Goal: Task Accomplishment & Management: Manage account settings

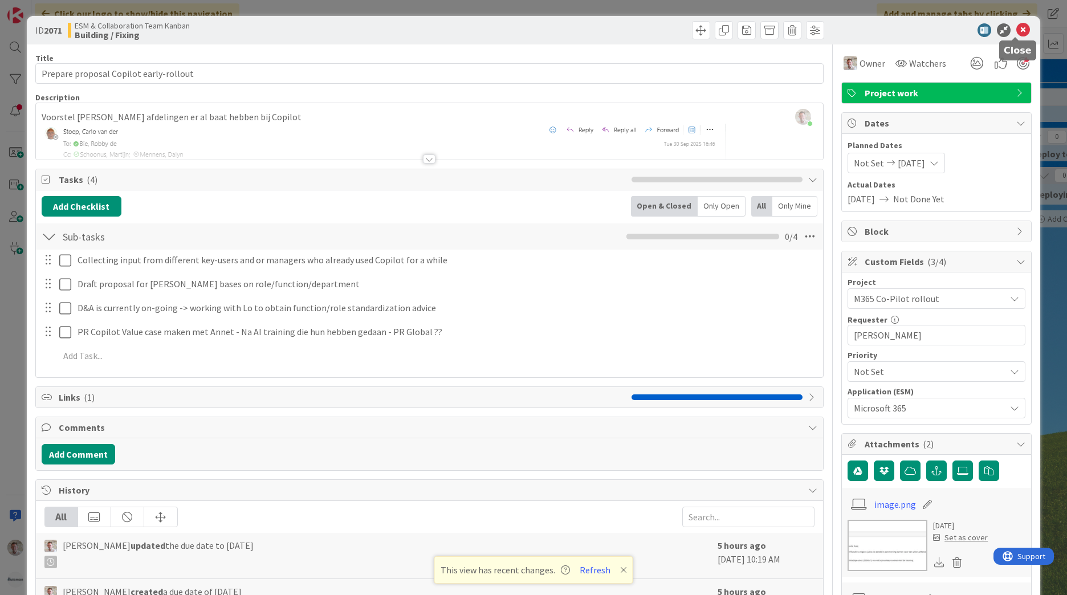
click at [702, 35] on icon at bounding box center [1024, 30] width 14 height 14
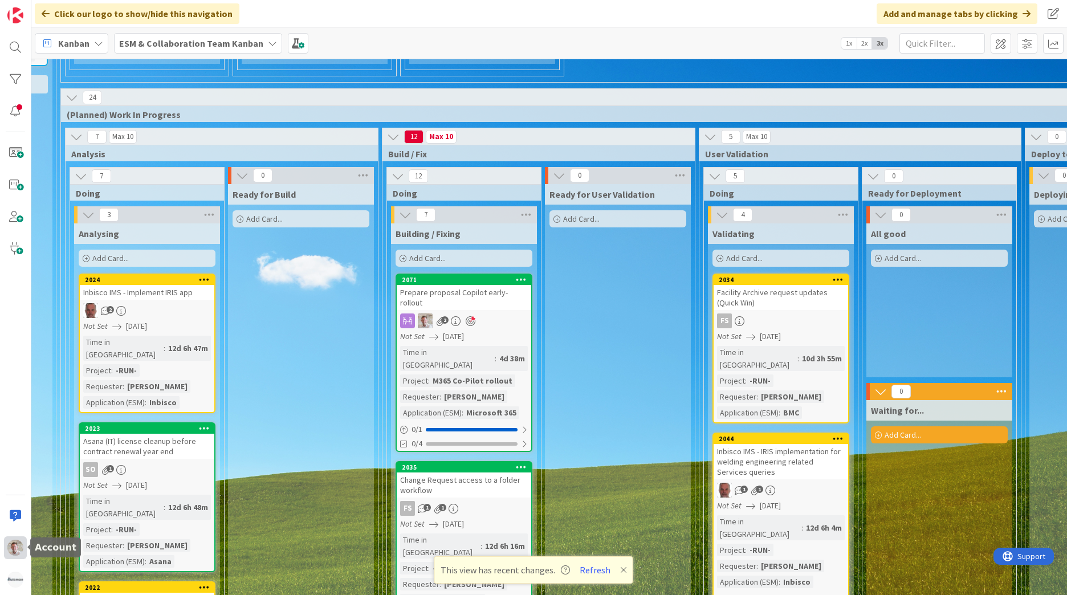
click at [24, 367] on div at bounding box center [15, 548] width 23 height 23
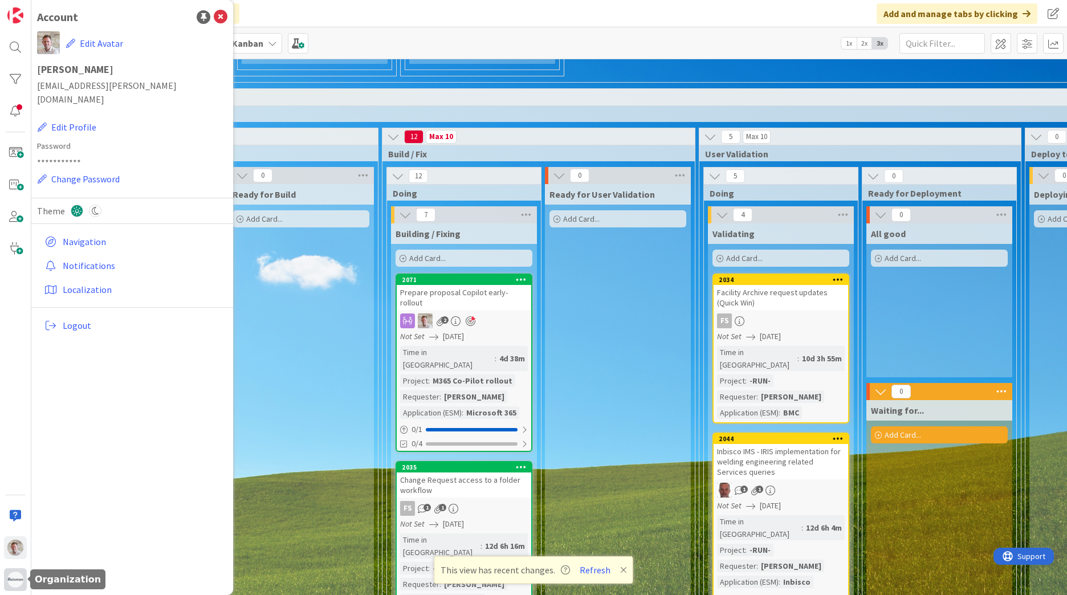
click at [13, 367] on div at bounding box center [15, 579] width 23 height 23
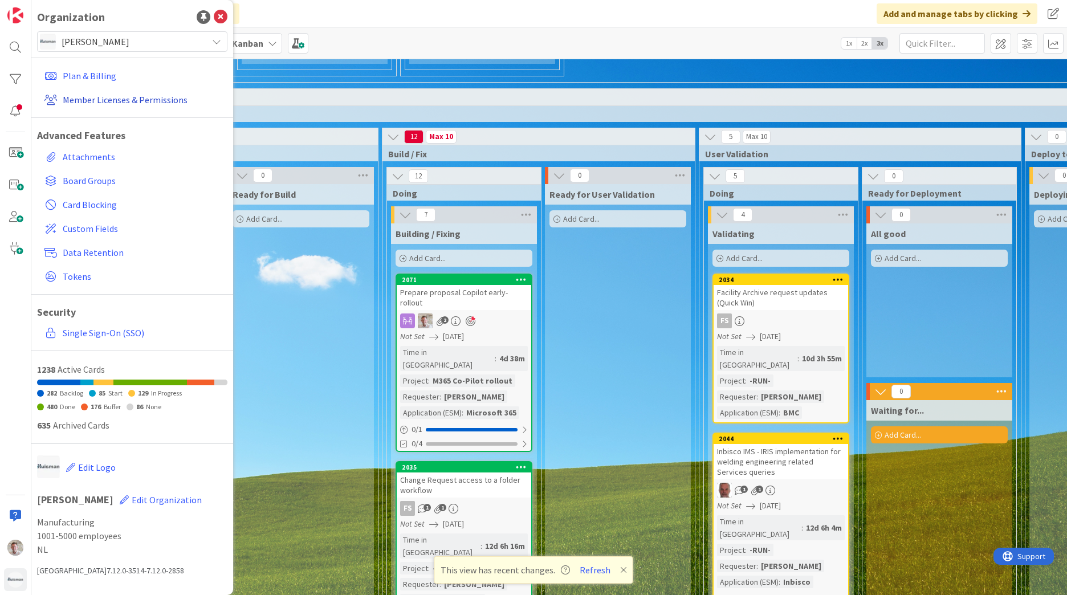
click at [89, 97] on link "Member Licenses & Permissions" at bounding box center [134, 100] width 188 height 21
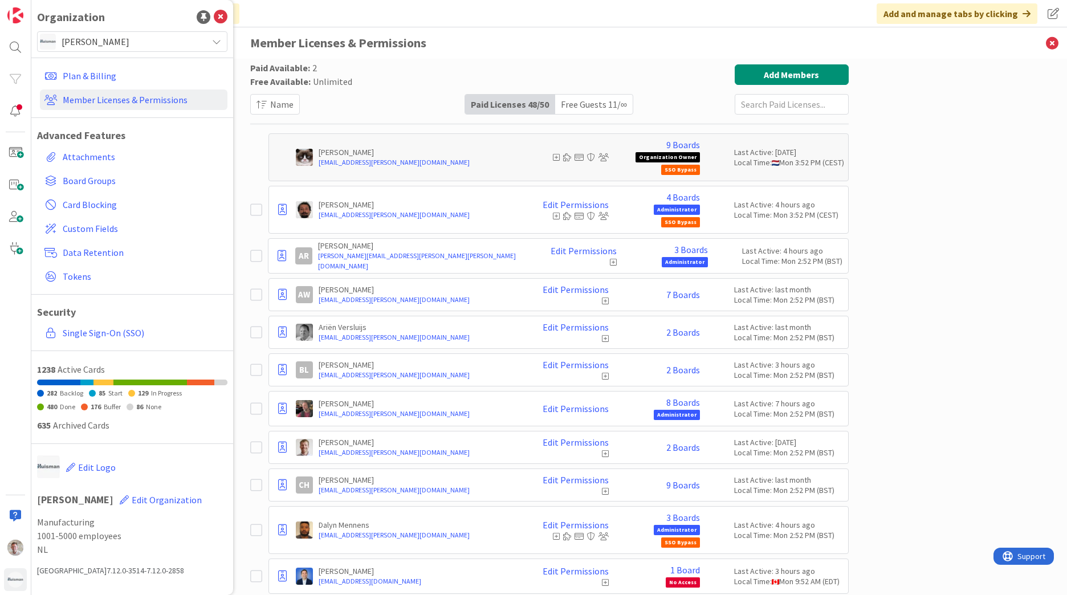
click at [702, 110] on input "text" at bounding box center [792, 104] width 114 height 21
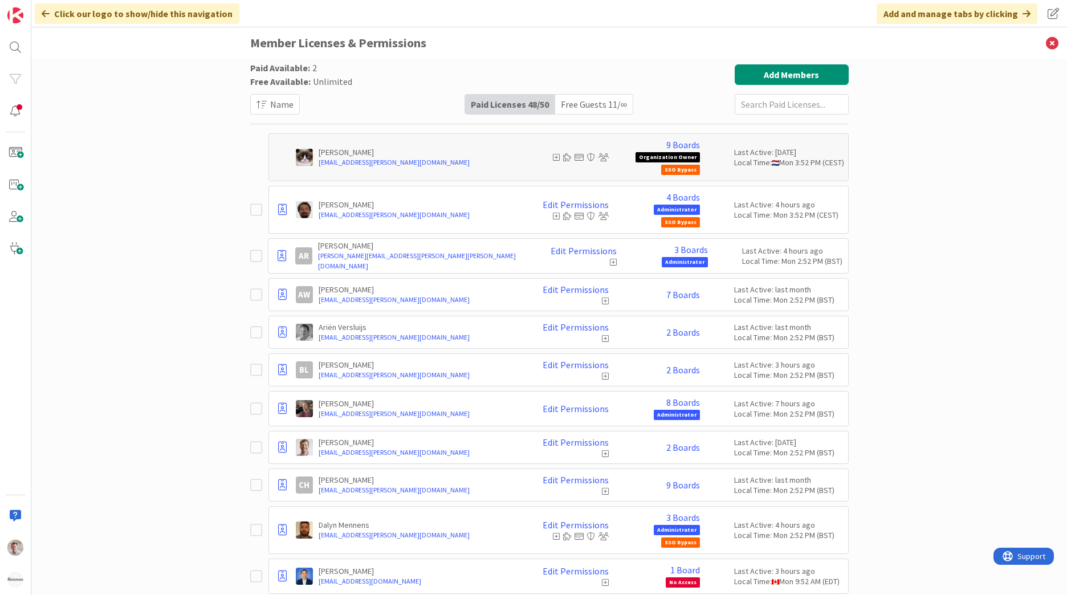
type input "k"
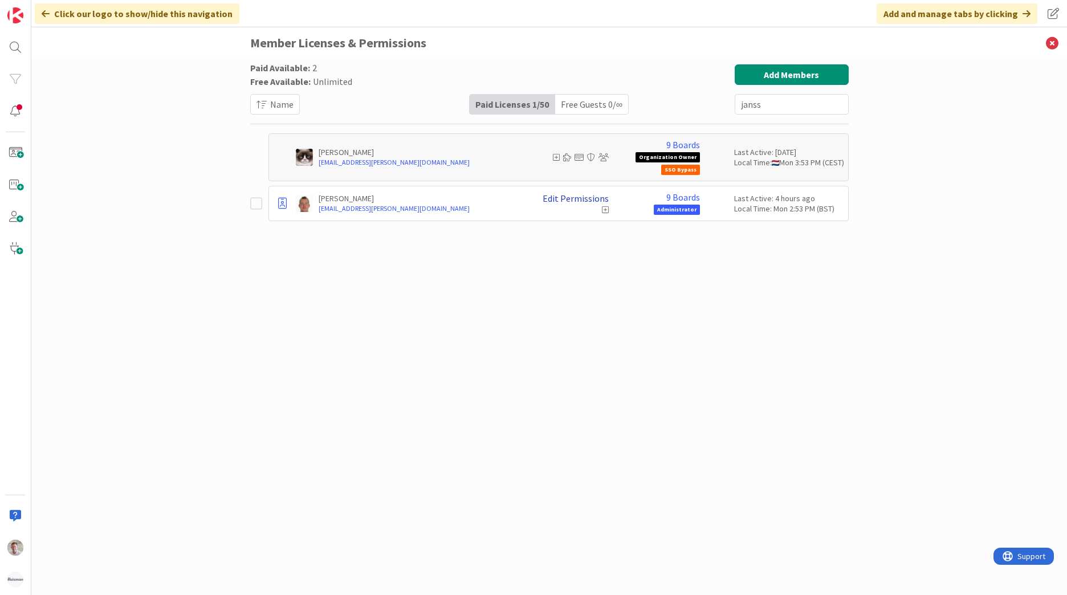
type input "janss"
click at [588, 202] on link "Edit Permissions" at bounding box center [576, 198] width 66 height 10
click at [702, 281] on icon "button" at bounding box center [712, 279] width 9 height 9
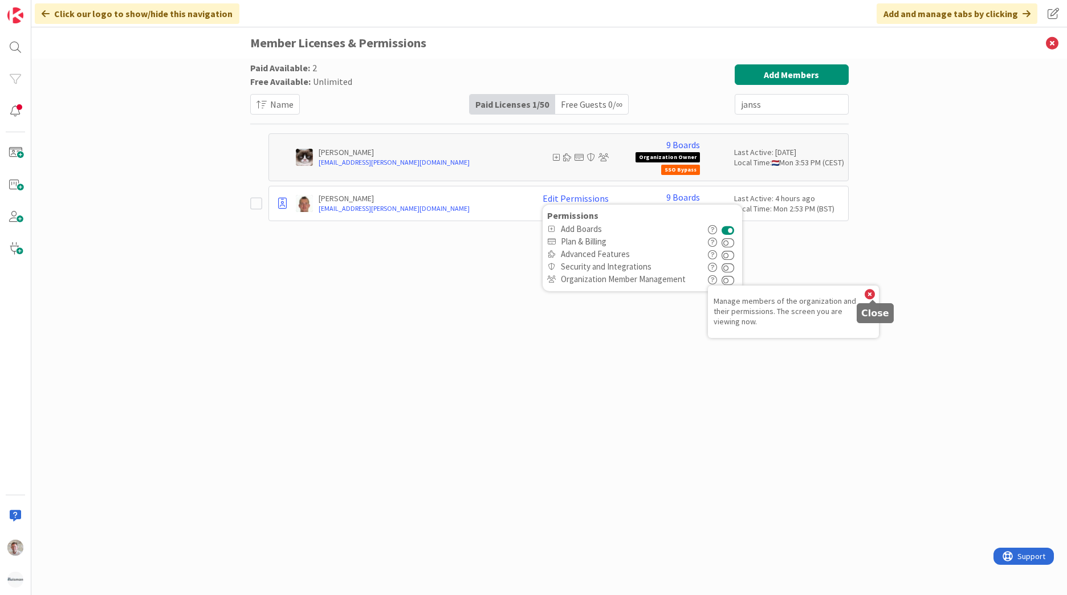
click at [702, 297] on icon at bounding box center [870, 295] width 10 height 10
click at [702, 282] on button at bounding box center [728, 279] width 13 height 13
click at [548, 367] on div "Paid Available: 2 Free Available: Unlimited Name Paid Licenses 1 / 50 Free Gues…" at bounding box center [549, 315] width 599 height 502
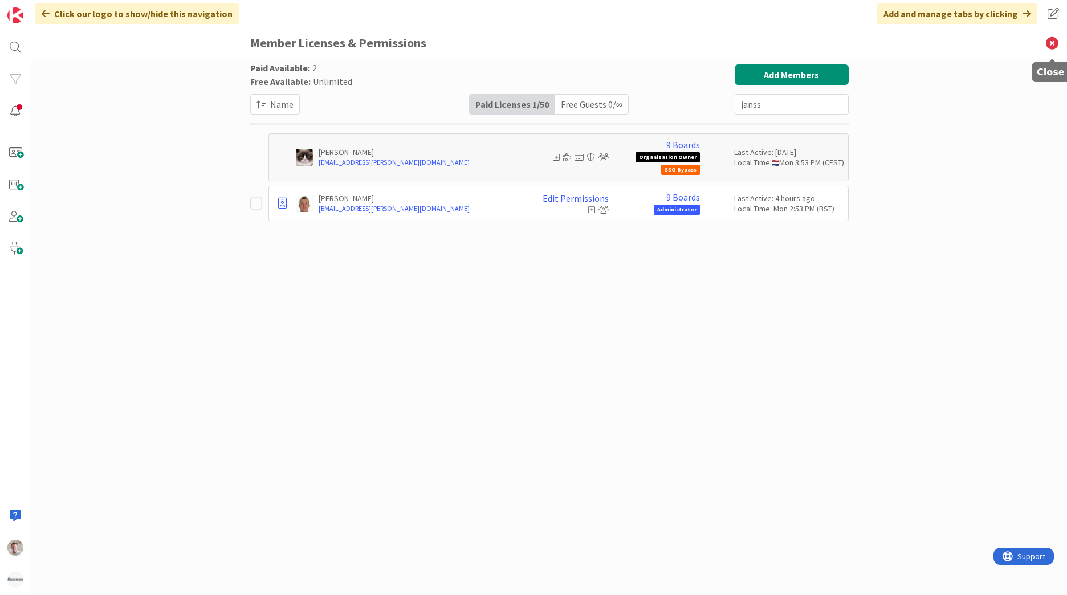
click at [702, 43] on icon at bounding box center [1053, 42] width 30 height 31
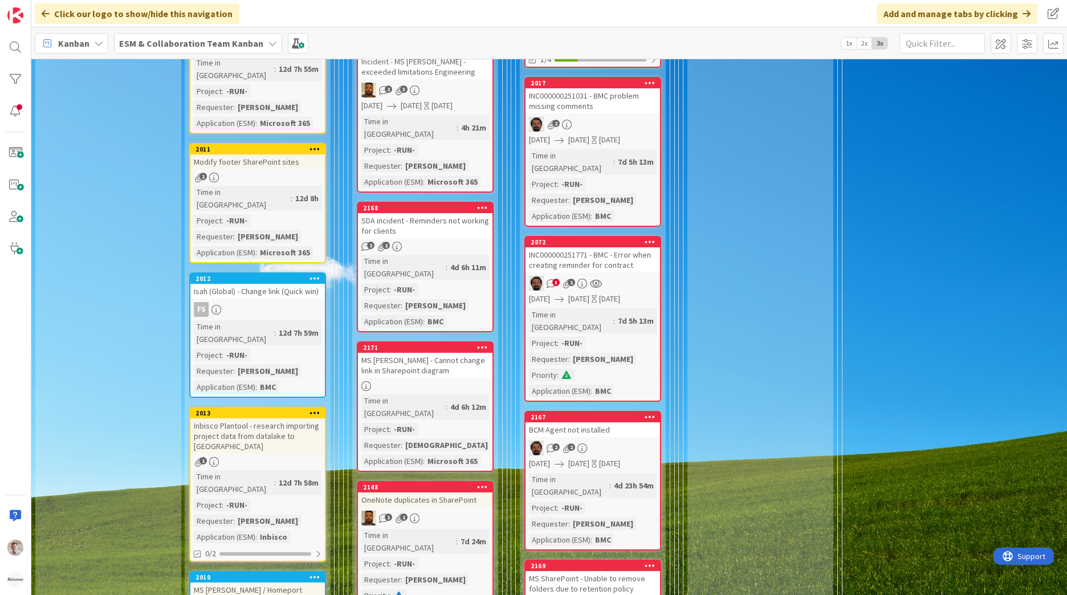
scroll to position [855, 0]
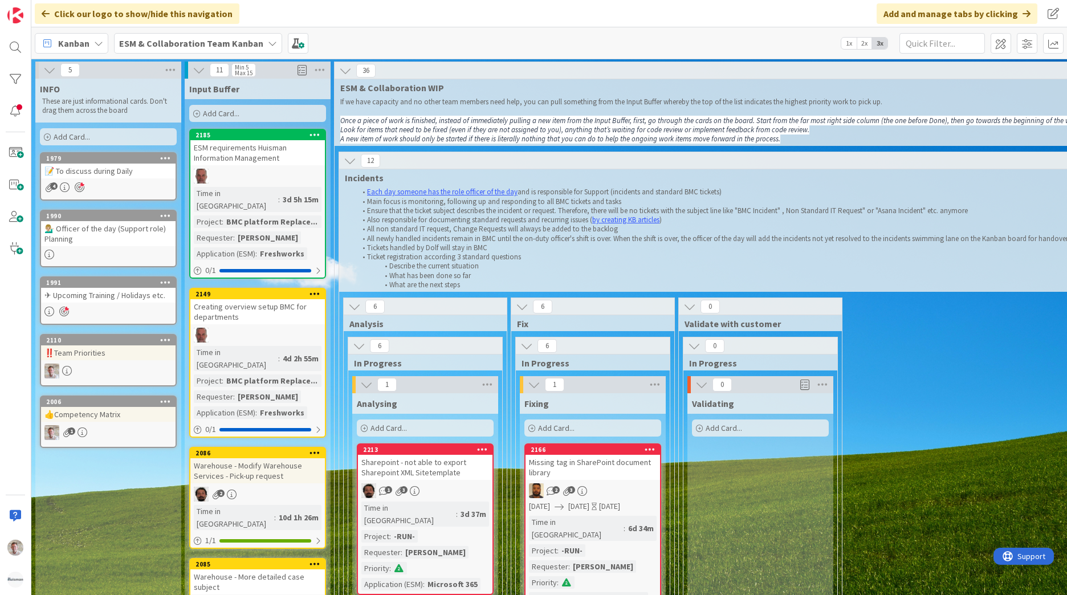
click at [216, 40] on b "ESM & Collaboration Team Kanban" at bounding box center [191, 43] width 144 height 11
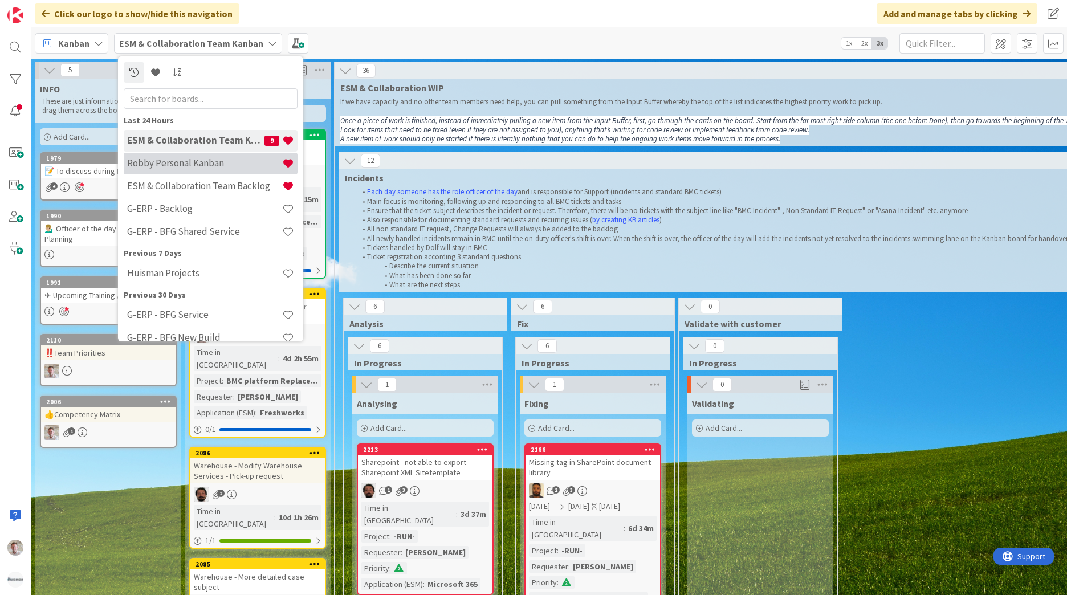
click at [190, 161] on h4 "Robby Personal Kanban" at bounding box center [204, 162] width 155 height 11
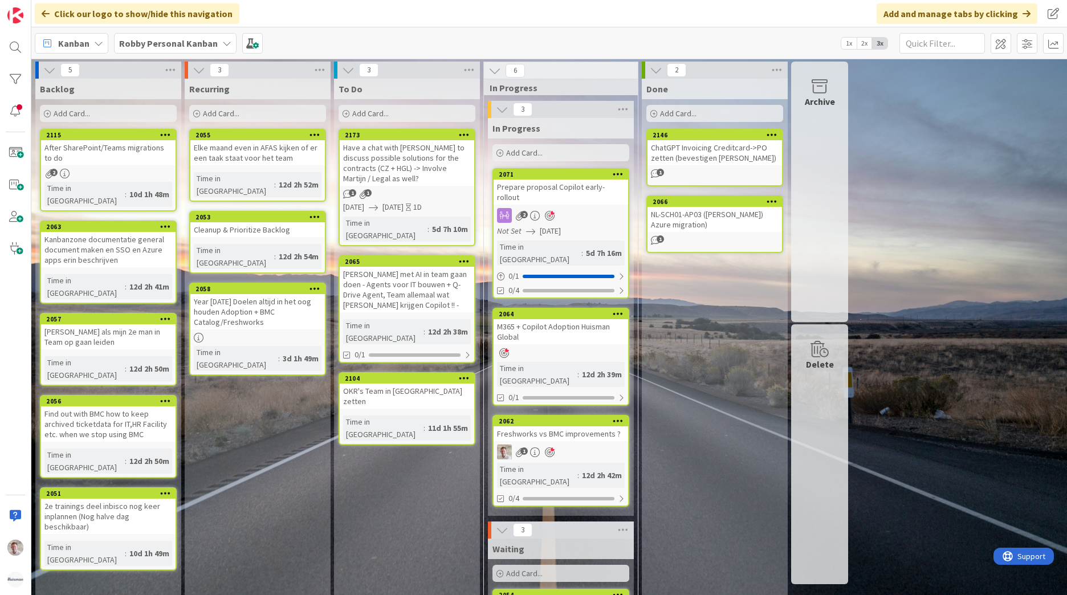
click at [385, 159] on div "Have a chat with Karel to discuss possible solutions for the contracts (CZ + HG…" at bounding box center [407, 163] width 135 height 46
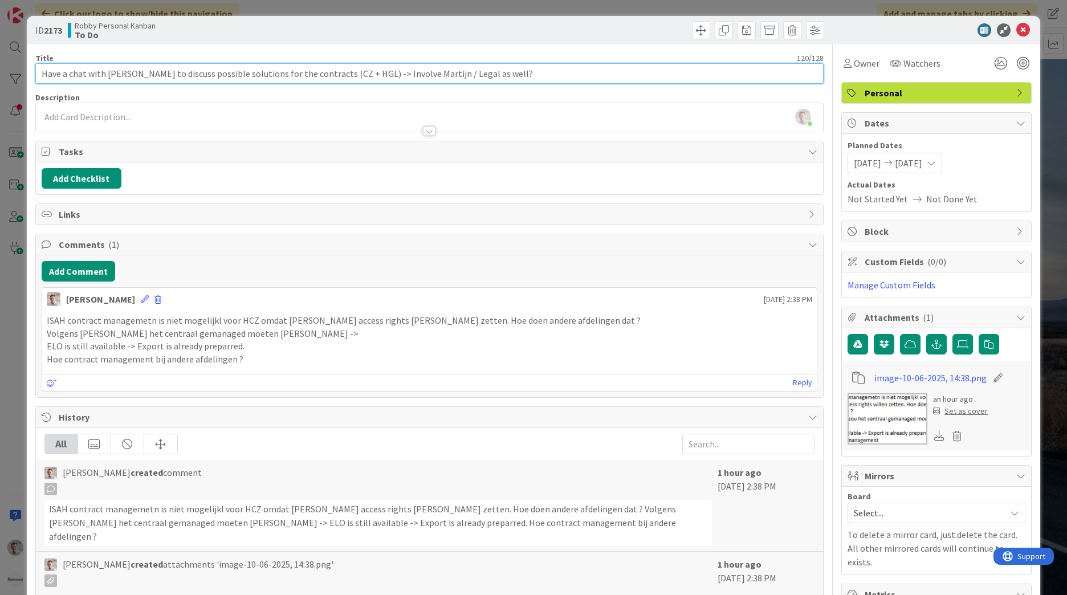
drag, startPoint x: 40, startPoint y: 74, endPoint x: 61, endPoint y: 80, distance: 21.3
click at [61, 80] on input "Have a chat with Karel to discuss possible solutions for the contracts (CZ + HG…" at bounding box center [429, 73] width 789 height 21
type input "Had a chat with Karel to discuss possible solutions for the contracts (CZ + HGL…"
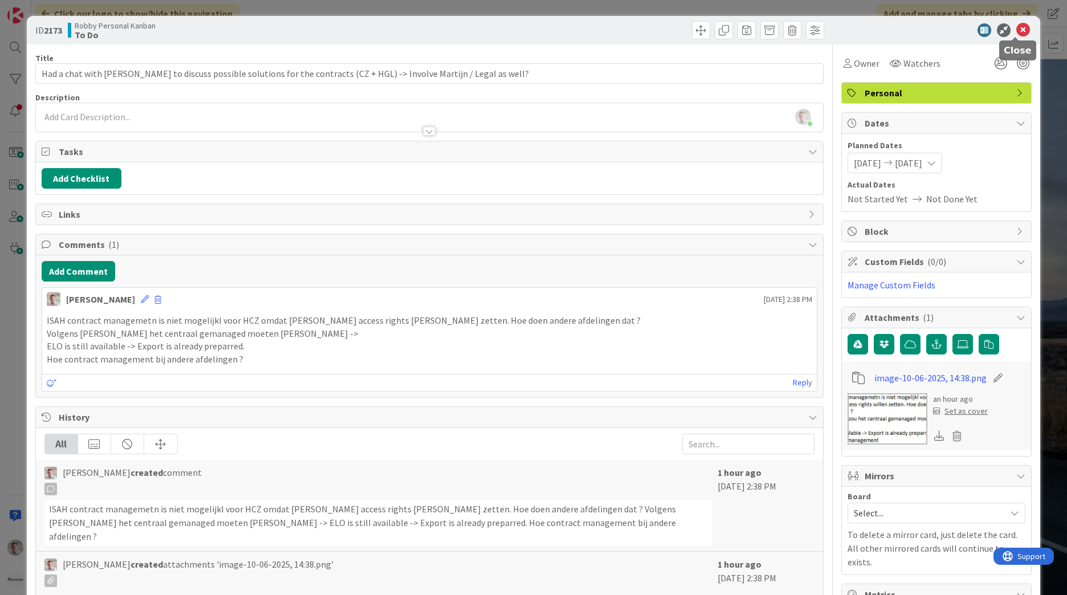
click at [1017, 26] on icon at bounding box center [1024, 30] width 14 height 14
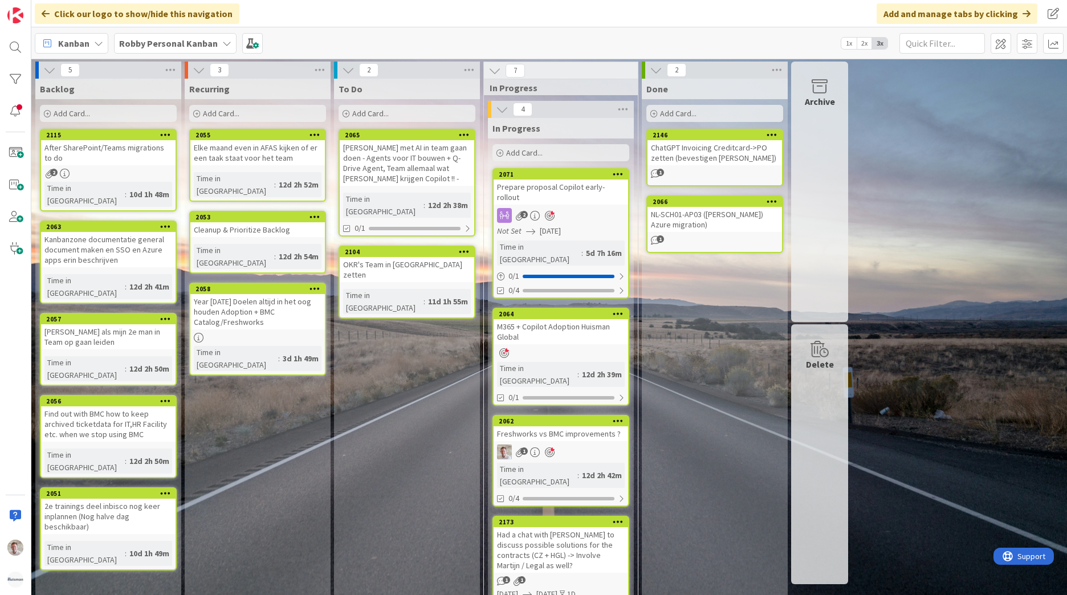
click at [409, 173] on div "Meer met AI in team gaan doen - Agents voor IT bouwen + Q-Drive Agent, Team all…" at bounding box center [407, 163] width 135 height 46
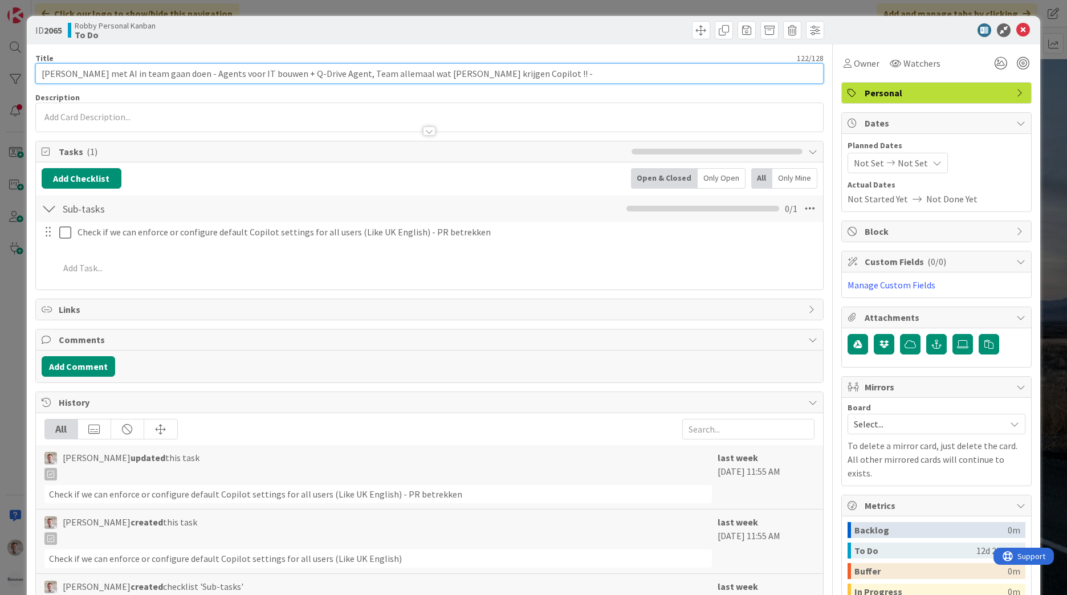
click at [40, 70] on input "Meer met AI in team gaan doen - Agents voor IT bouwen + Q-Drive Agent, Team all…" at bounding box center [429, 73] width 789 height 21
drag, startPoint x: 40, startPoint y: 76, endPoint x: 554, endPoint y: 82, distance: 513.7
click at [554, 82] on input "Meer met AI in team gaan doen - Agents voor IT bouwen + Q-Drive Agent, Team all…" at bounding box center [429, 73] width 789 height 21
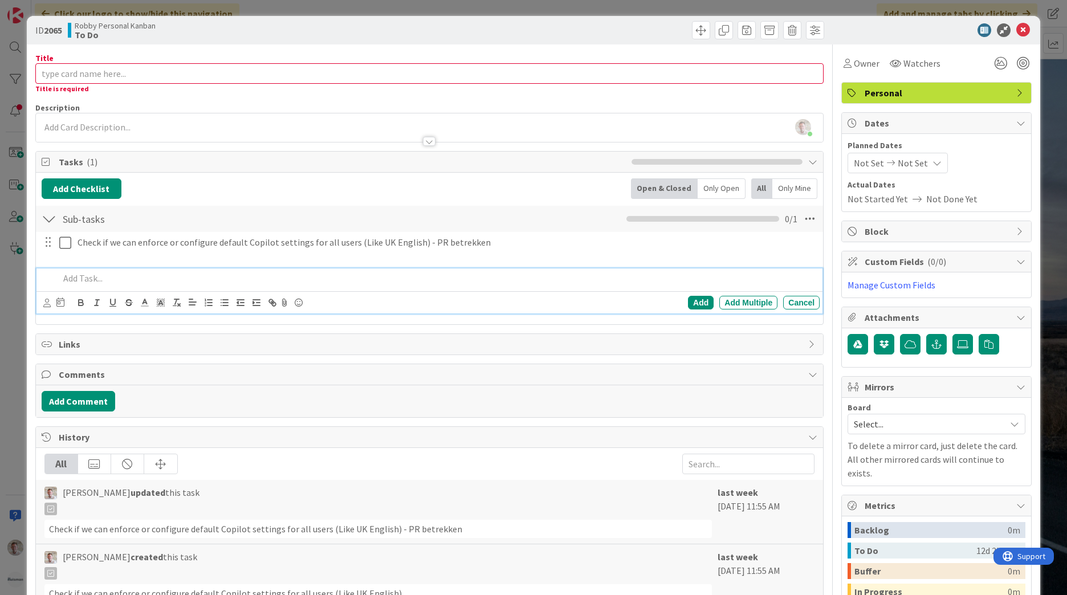
click at [108, 277] on p at bounding box center [437, 278] width 756 height 13
click at [90, 277] on p at bounding box center [437, 278] width 756 height 13
click at [62, 81] on input "Title" at bounding box center [429, 73] width 789 height 21
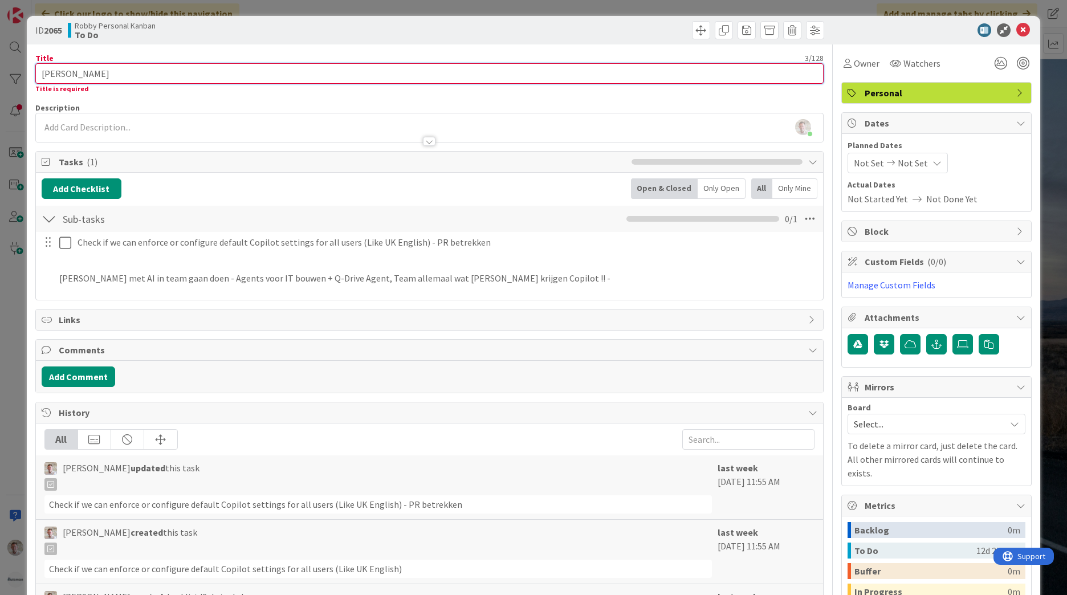
type input "J"
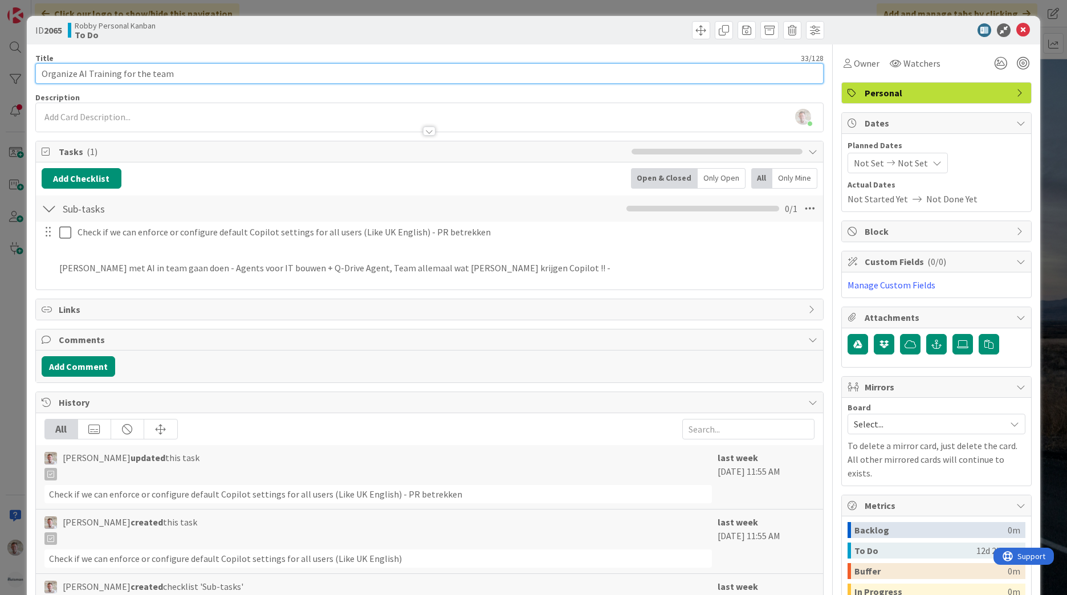
type input "Organize AI Training for the team"
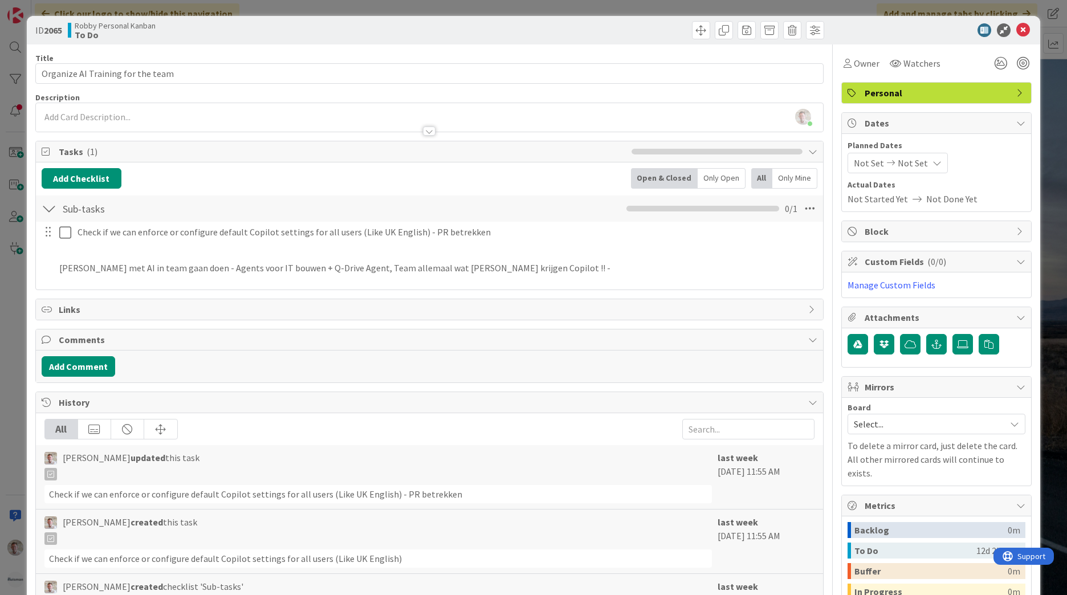
click at [329, 356] on div "Add Comment" at bounding box center [429, 367] width 787 height 32
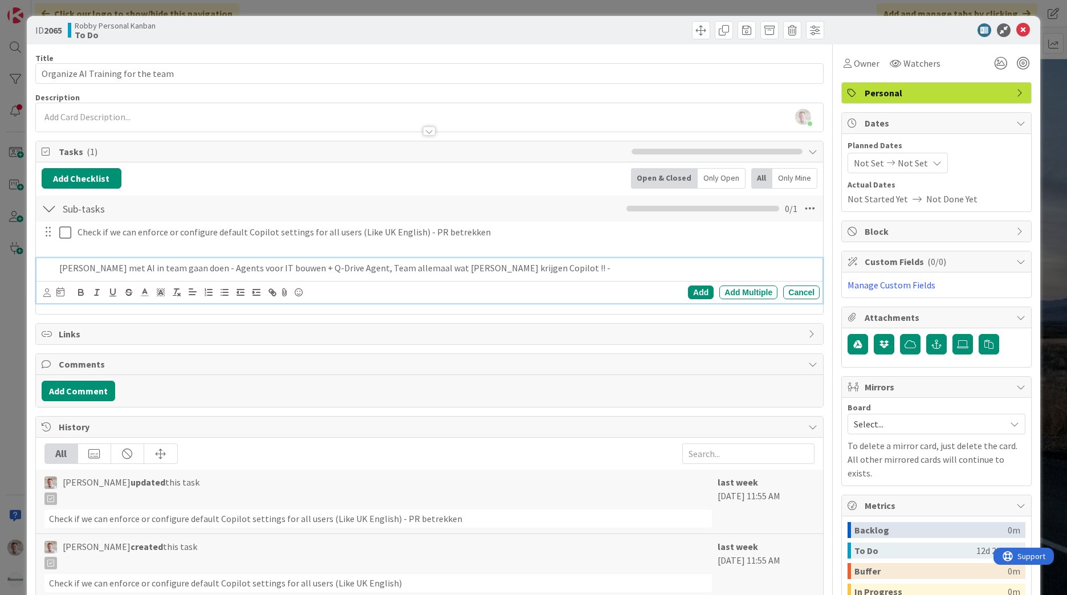
click at [551, 266] on p "Meer met AI in team gaan doen - Agents voor IT bouwen + Q-Drive Agent, Team all…" at bounding box center [437, 268] width 756 height 13
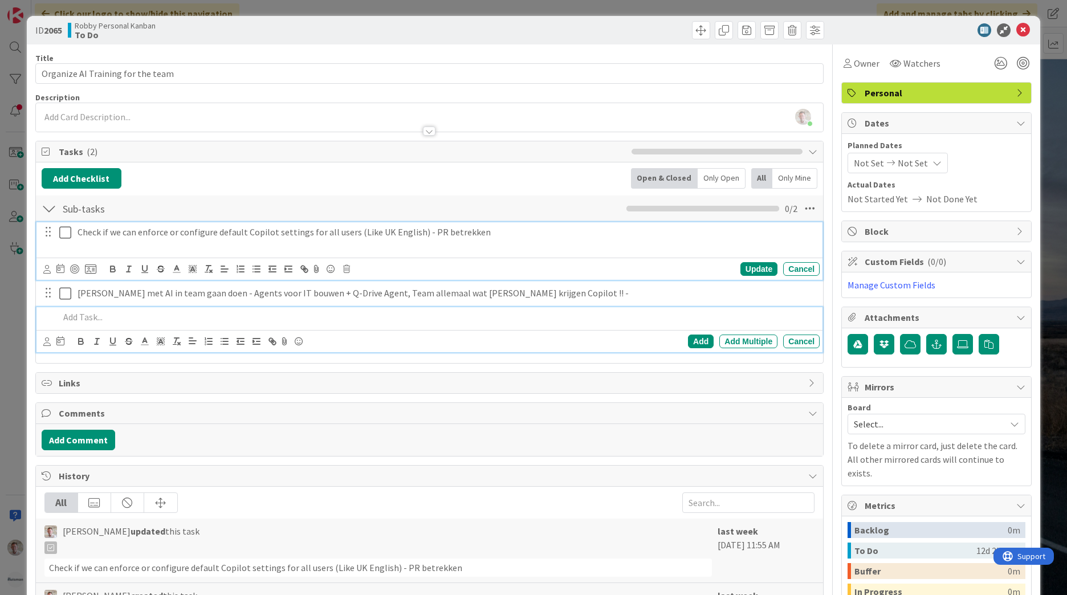
click at [131, 247] on p at bounding box center [447, 245] width 738 height 13
click at [611, 327] on div at bounding box center [437, 317] width 765 height 20
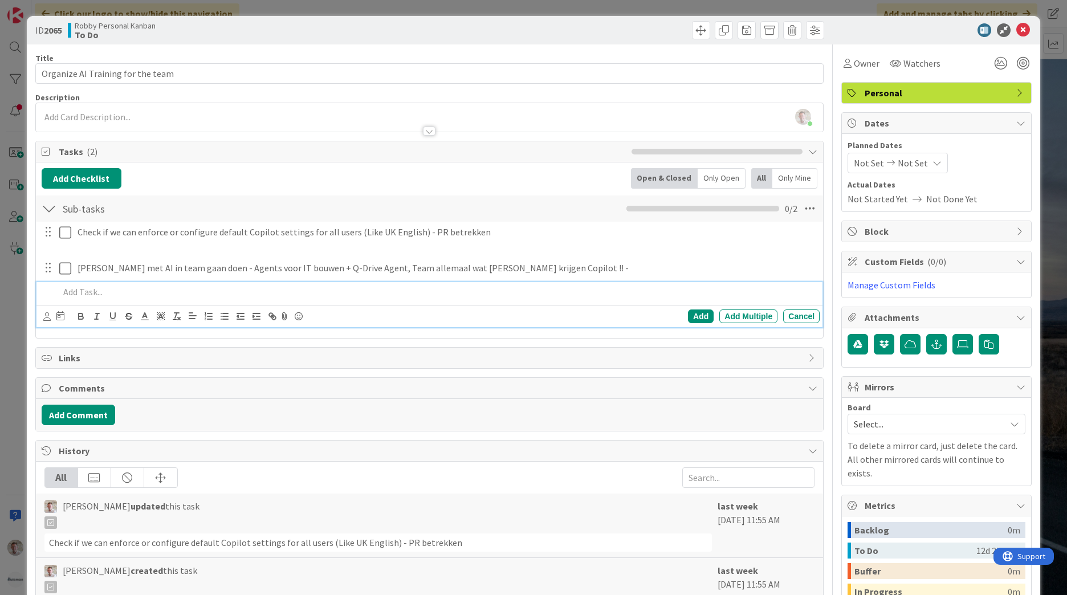
drag, startPoint x: 62, startPoint y: 247, endPoint x: 56, endPoint y: 251, distance: 6.9
click at [55, 251] on div at bounding box center [57, 238] width 32 height 32
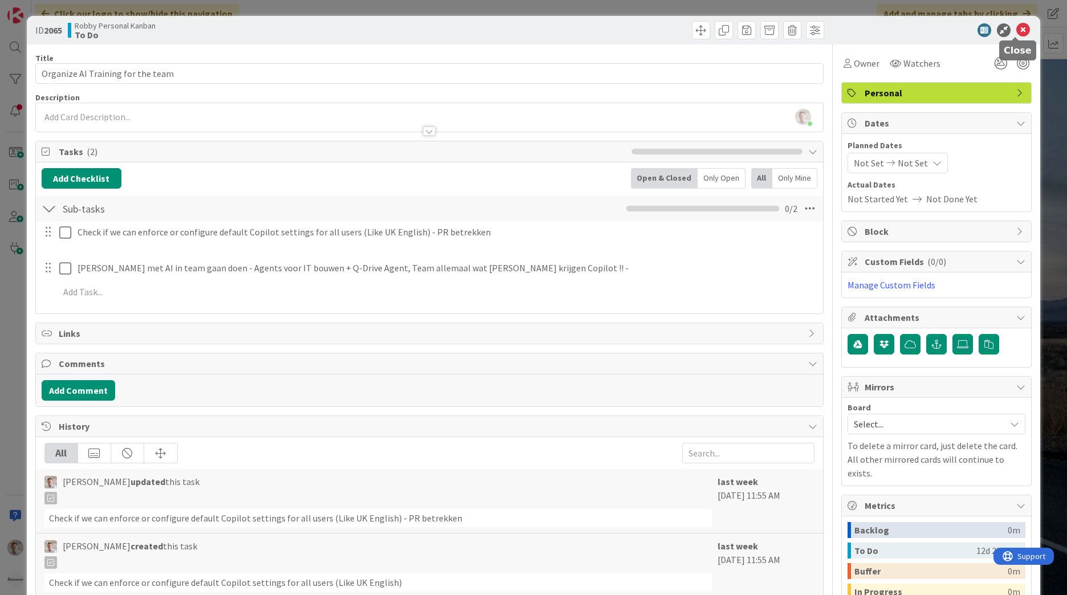
click at [1017, 27] on icon at bounding box center [1024, 30] width 14 height 14
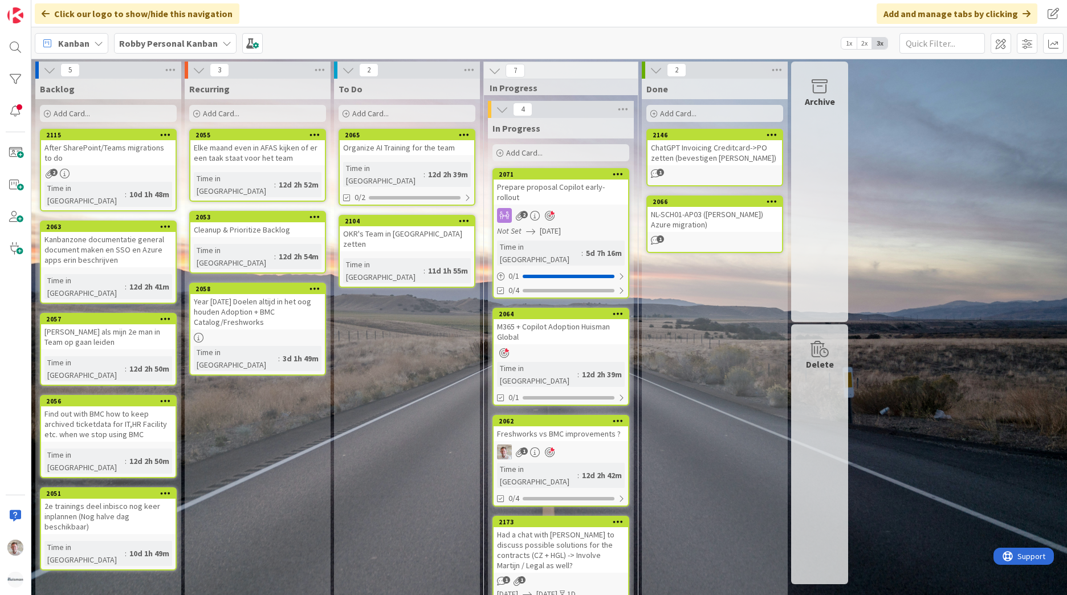
click at [170, 40] on b "Robby Personal Kanban" at bounding box center [168, 43] width 99 height 11
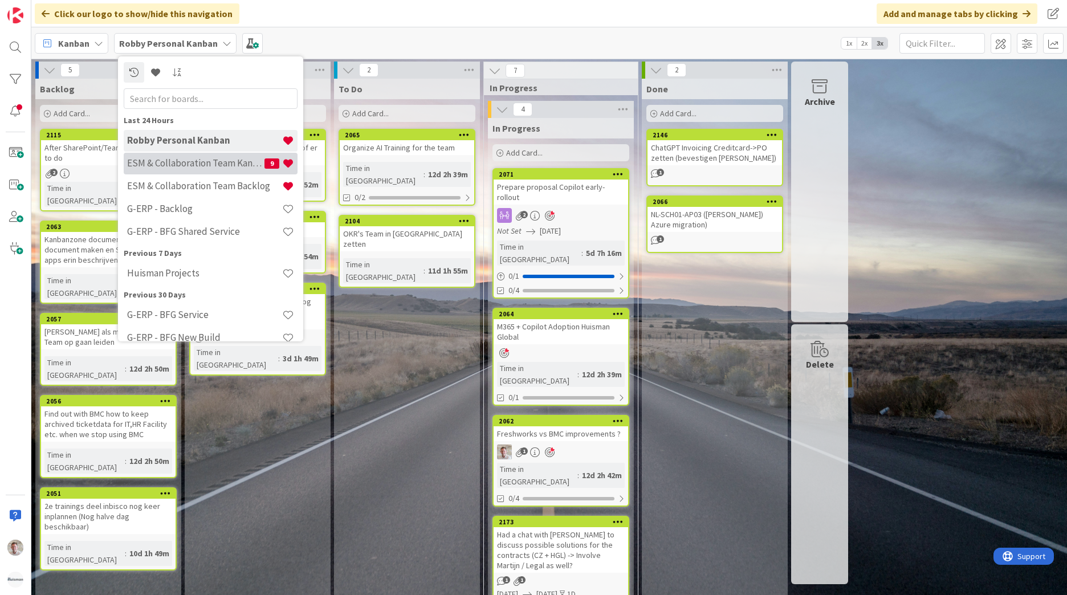
click at [197, 162] on h4 "ESM & Collaboration Team Kanban" at bounding box center [195, 162] width 137 height 11
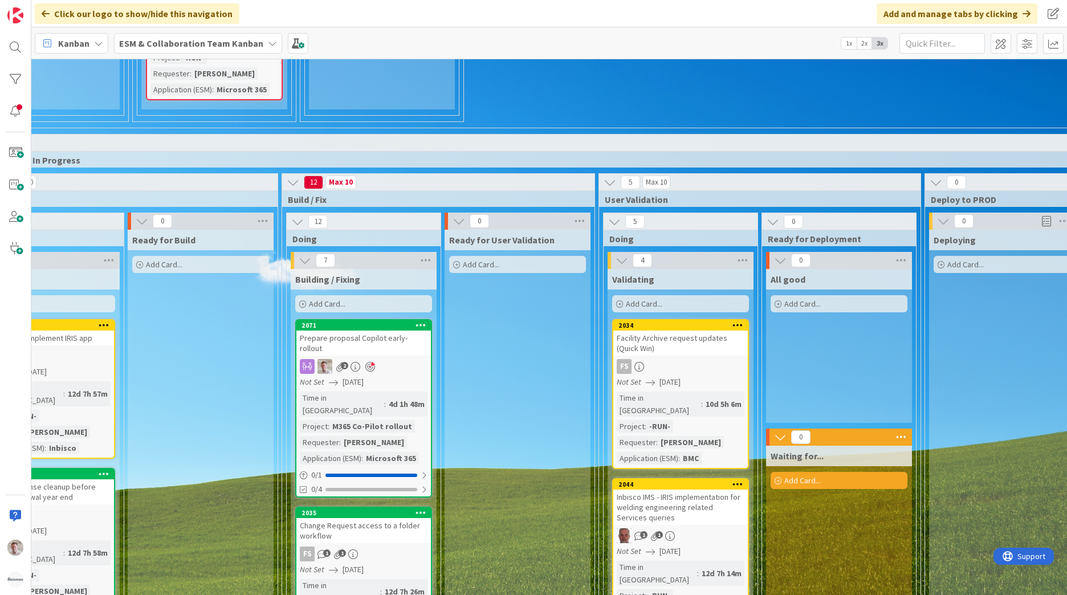
scroll to position [1368, 379]
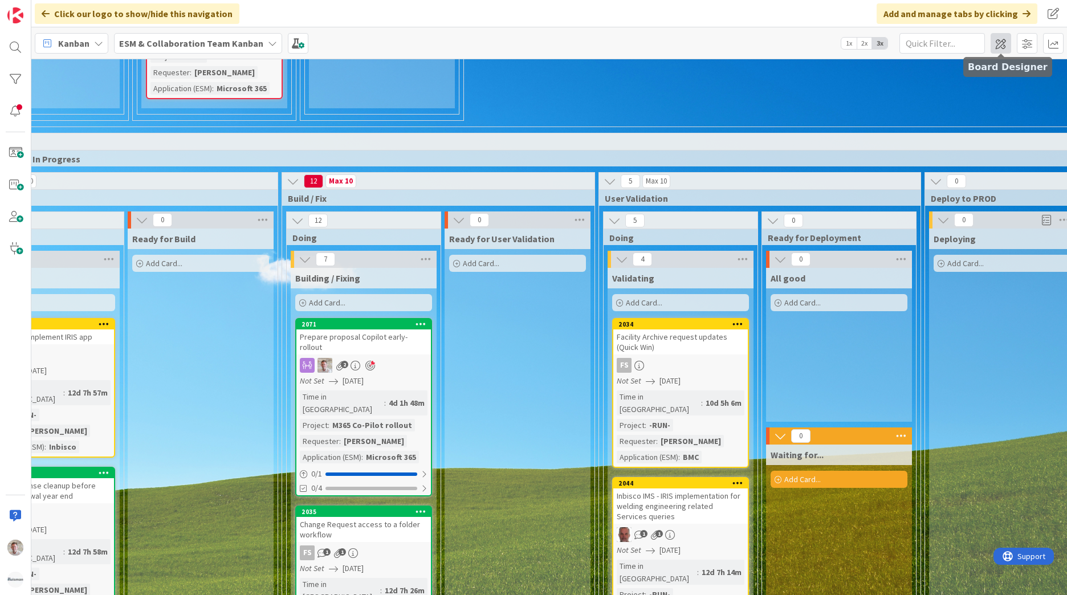
click at [1000, 39] on span at bounding box center [1001, 43] width 21 height 21
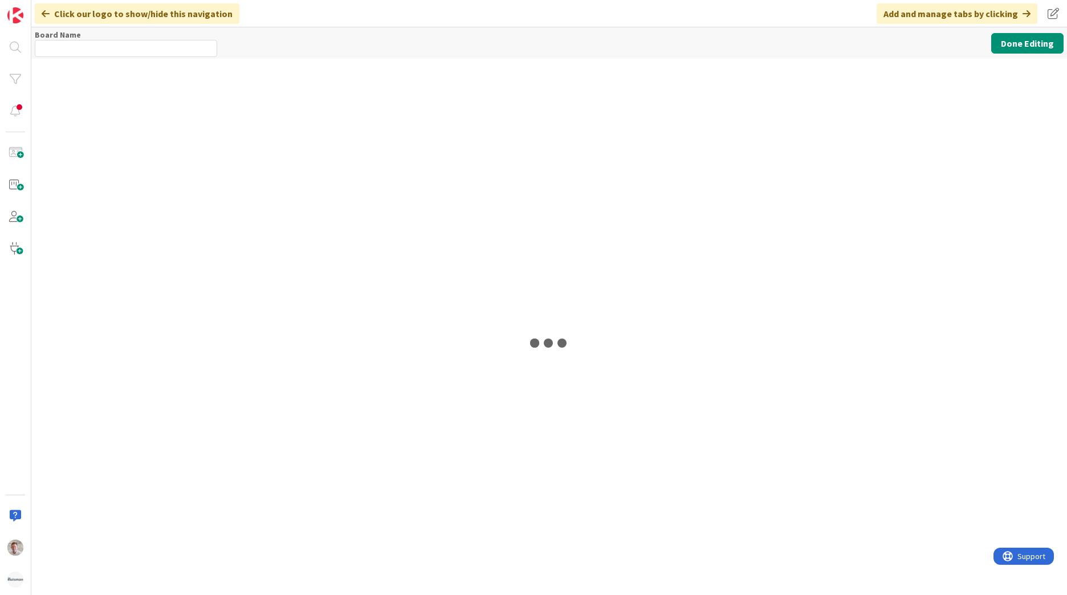
type input "ESM & Collaboration Team Kanban"
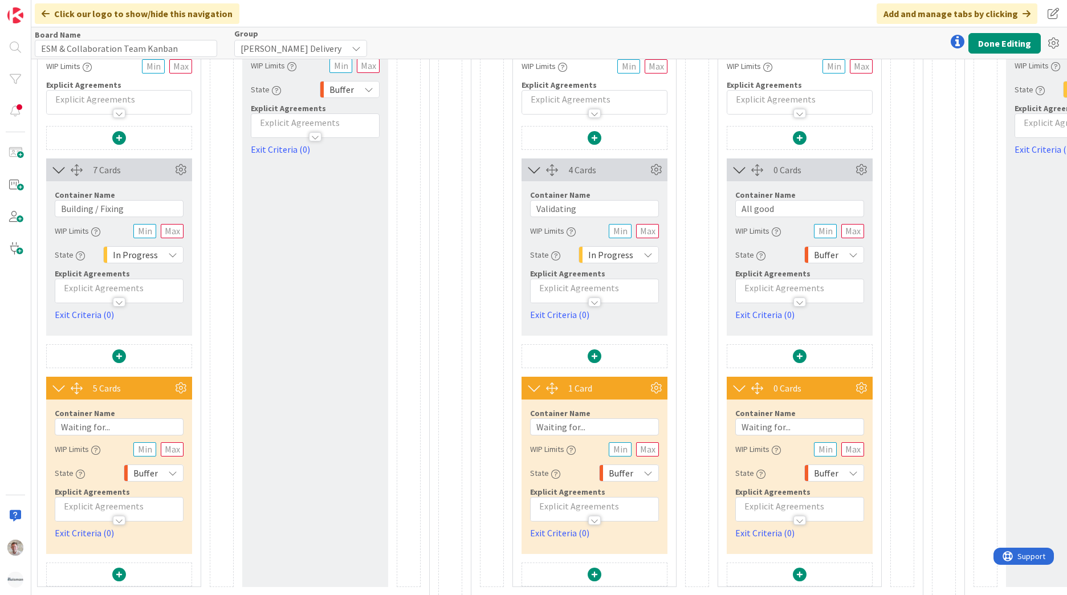
scroll to position [1486, 974]
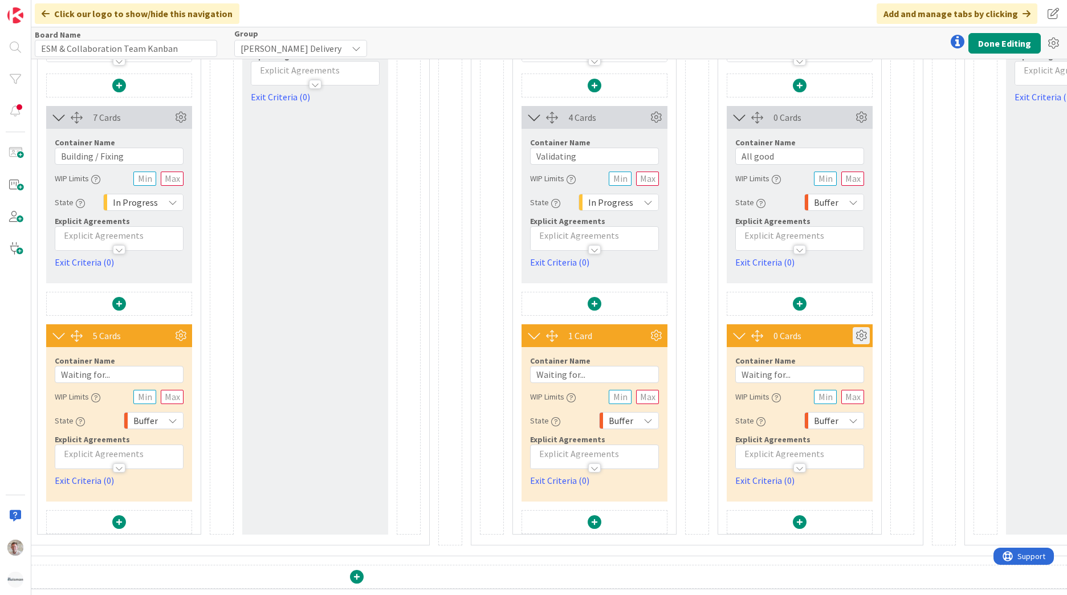
click at [864, 328] on icon at bounding box center [861, 335] width 17 height 17
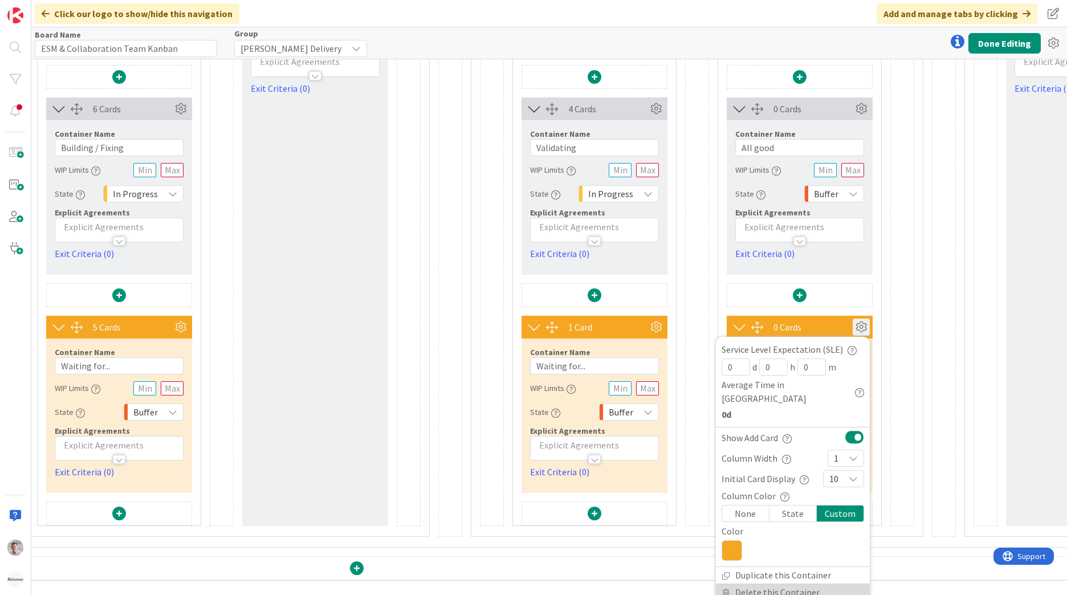
scroll to position [1501, 974]
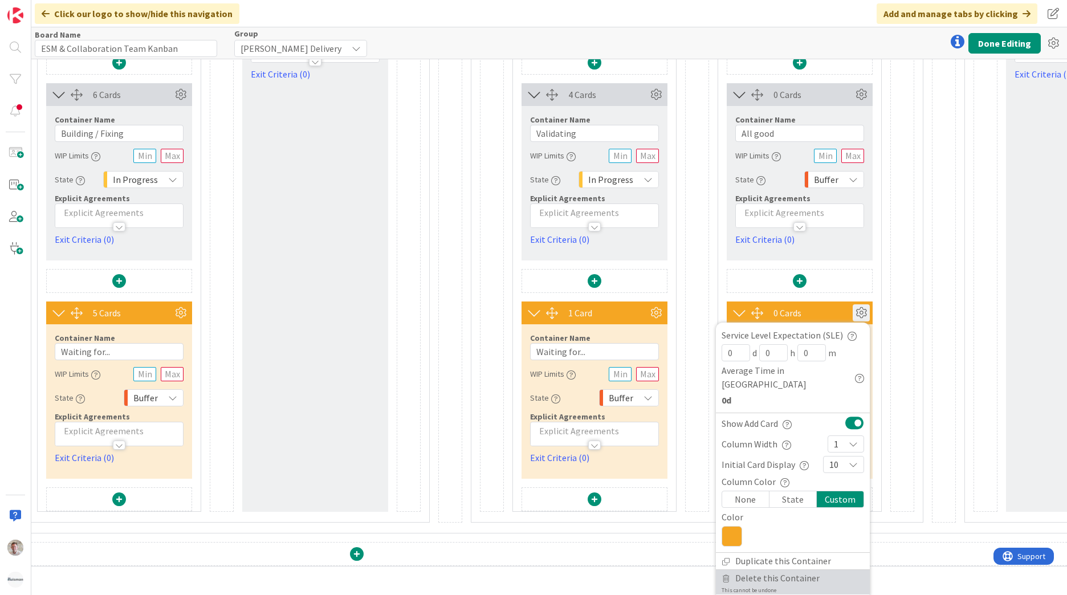
click at [771, 570] on span "Delete this Container" at bounding box center [778, 578] width 84 height 17
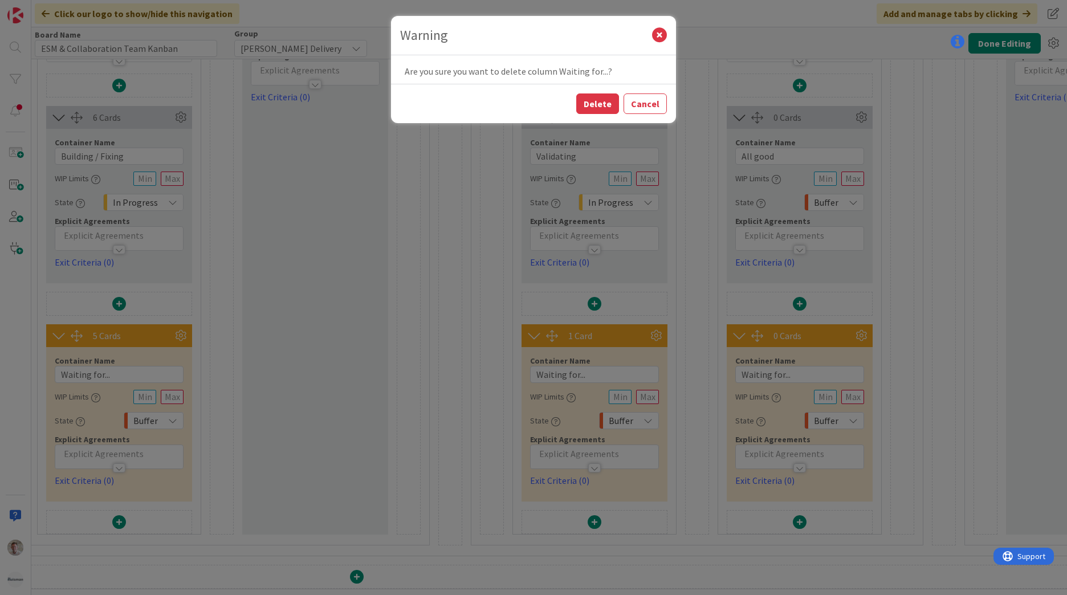
scroll to position [1486, 974]
click at [602, 107] on button "Delete" at bounding box center [597, 104] width 43 height 21
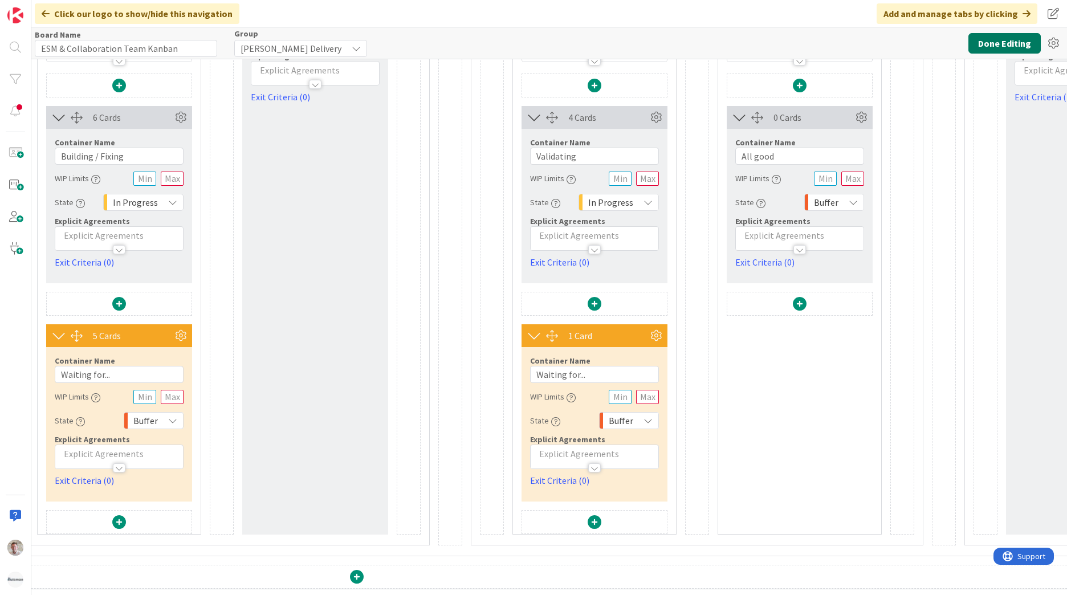
click at [1005, 43] on button "Done Editing" at bounding box center [1005, 43] width 72 height 21
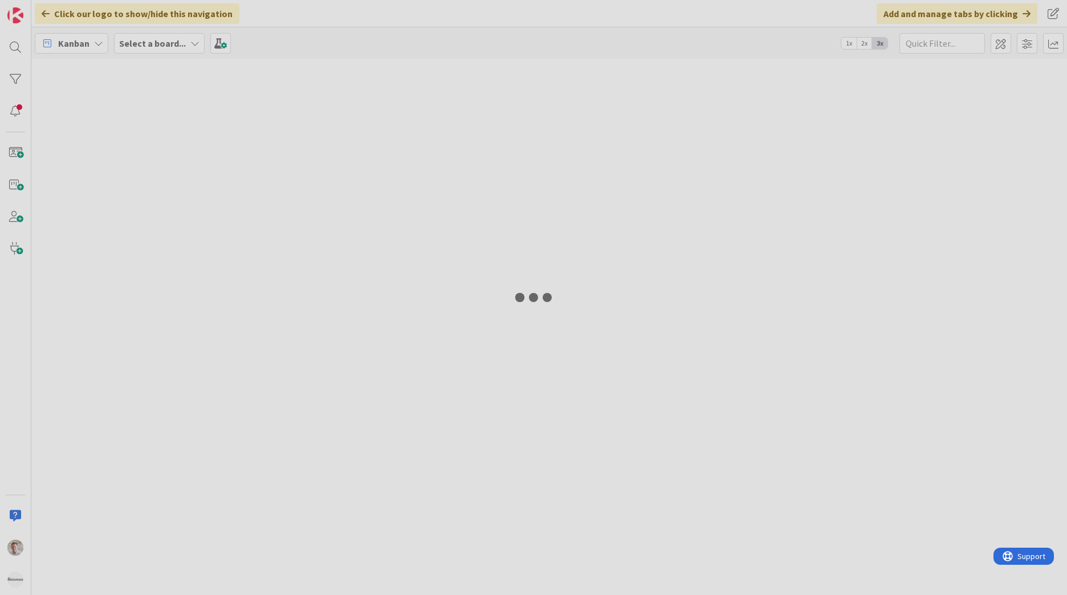
click at [1008, 47] on div at bounding box center [533, 297] width 1067 height 595
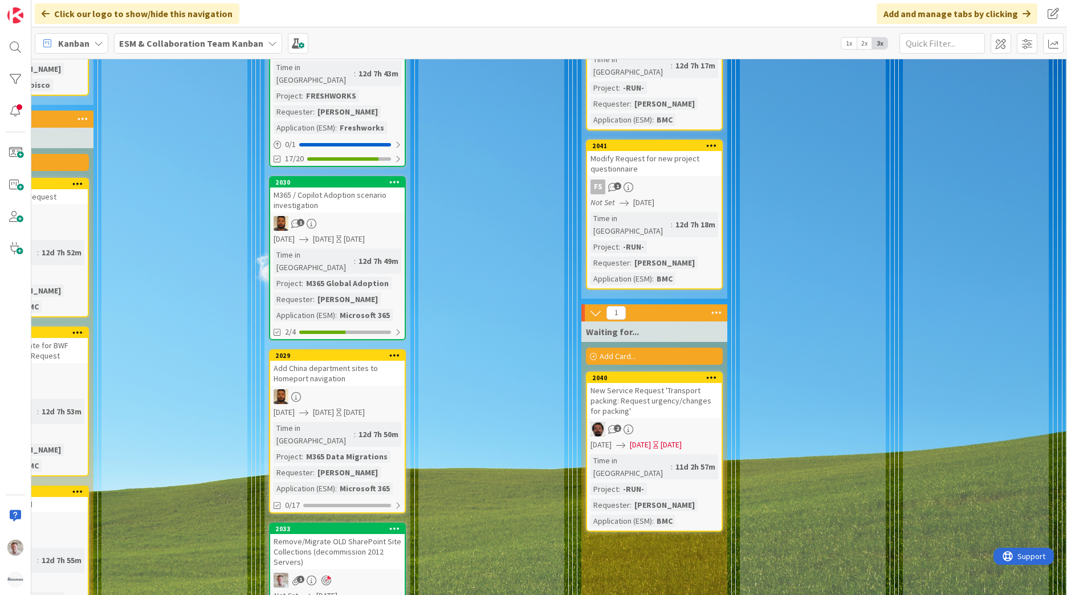
scroll to position [2237, 405]
